Goal: Find specific page/section: Find specific page/section

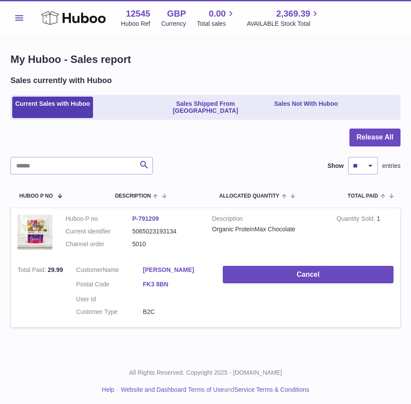
click at [326, 80] on div "Sales currently with Huboo" at bounding box center [205, 80] width 390 height 10
click at [60, 102] on link "Current Sales with Huboo" at bounding box center [52, 108] width 81 height 22
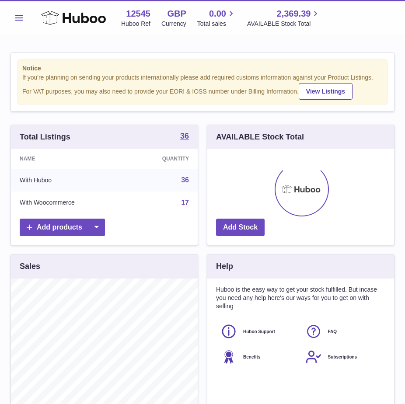
scroll to position [136, 187]
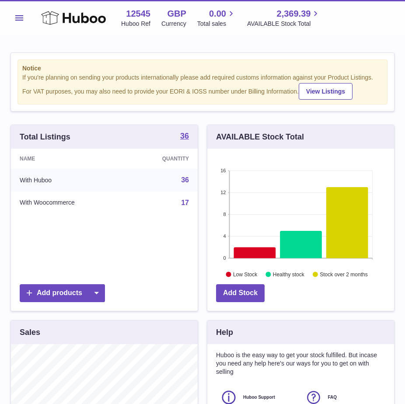
click at [16, 15] on span "Menu" at bounding box center [19, 17] width 8 height 5
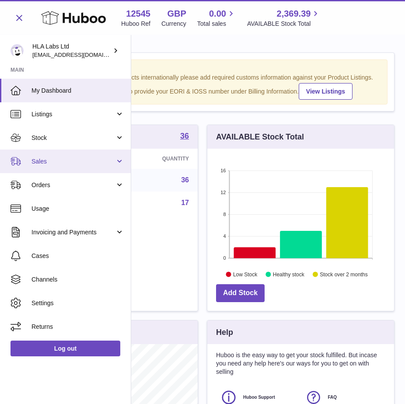
click at [46, 161] on span "Sales" at bounding box center [72, 161] width 83 height 8
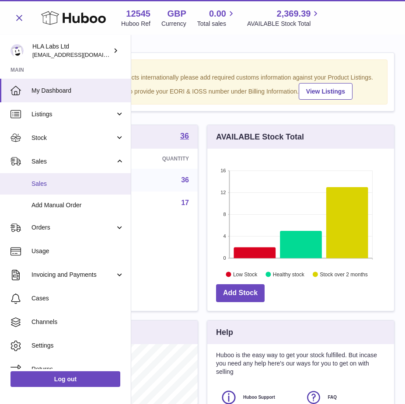
click at [41, 177] on link "Sales" at bounding box center [65, 183] width 131 height 21
